Goal: Find contact information: Obtain details needed to contact an individual or organization

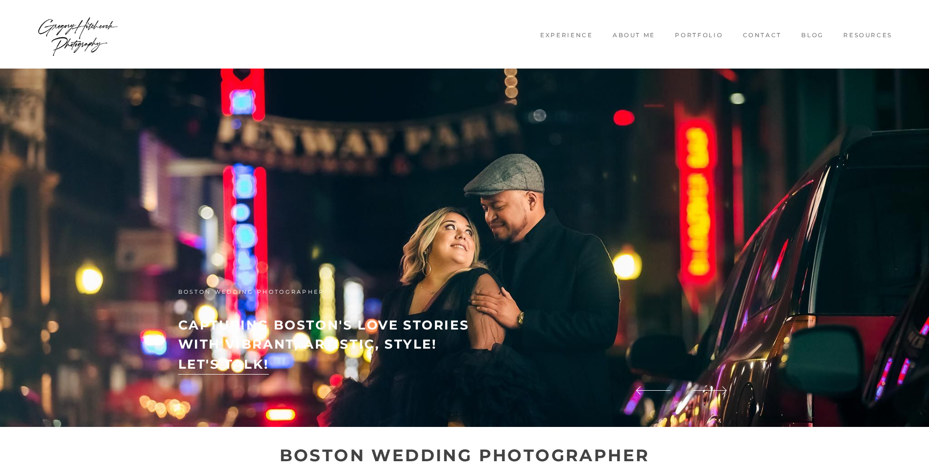
click at [761, 37] on link "Contact" at bounding box center [762, 35] width 54 height 8
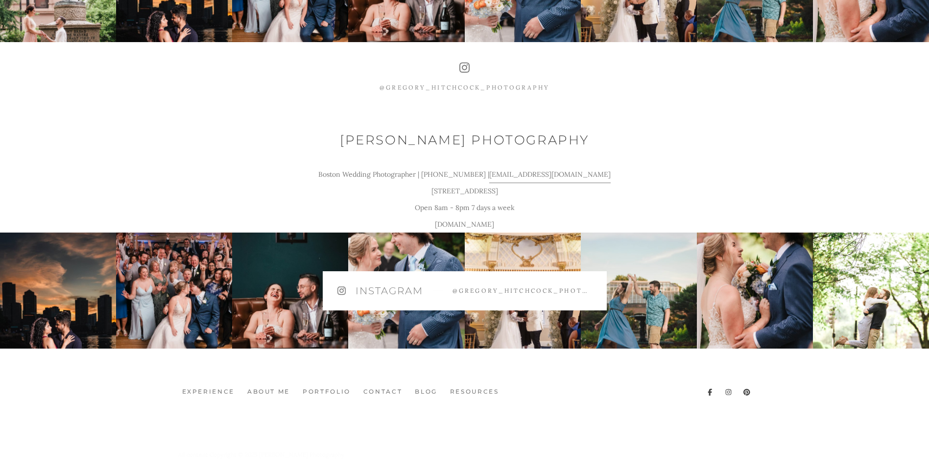
scroll to position [931, 0]
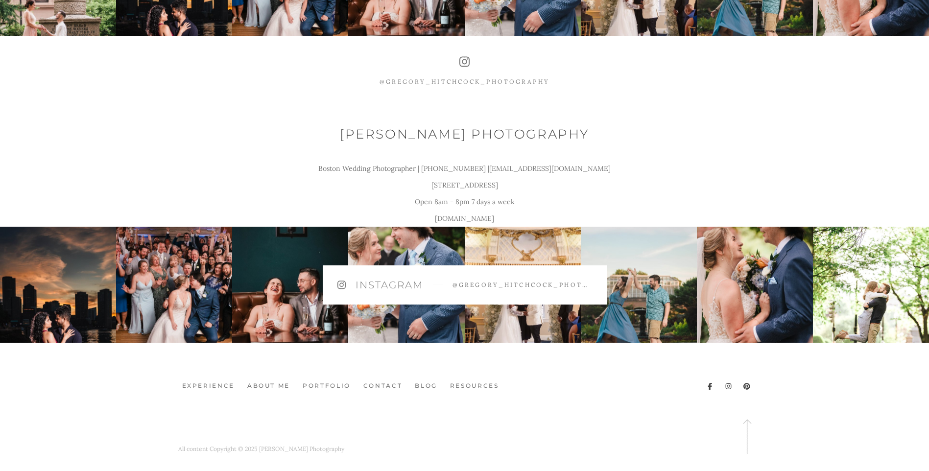
drag, startPoint x: 667, startPoint y: 181, endPoint x: 470, endPoint y: 177, distance: 197.5
click at [470, 177] on div "Gregory Hitchcock Photography Boston Wedding Photographer | 617-302-6157 | Greg…" at bounding box center [465, 176] width 588 height 102
copy u "[EMAIL_ADDRESS][DOMAIN_NAME]"
